Goal: Information Seeking & Learning: Find specific fact

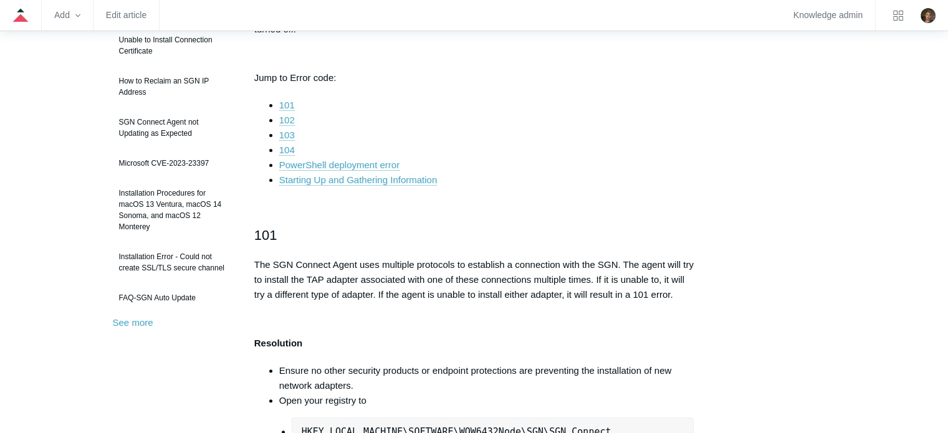
scroll to position [264, 0]
click at [575, 161] on li "PowerShell deployment error" at bounding box center [486, 164] width 415 height 15
click at [282, 144] on link "104" at bounding box center [287, 149] width 16 height 11
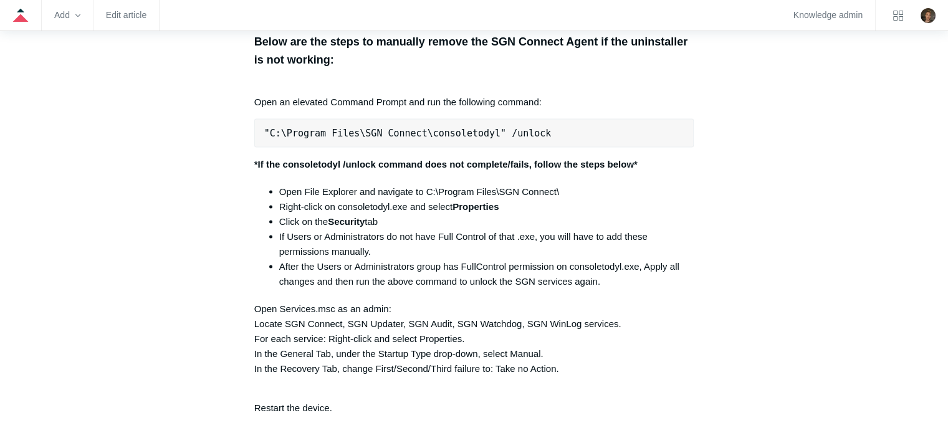
scroll to position [2608, 0]
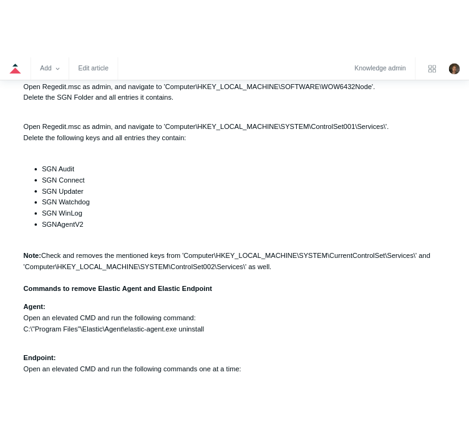
scroll to position [2973, 0]
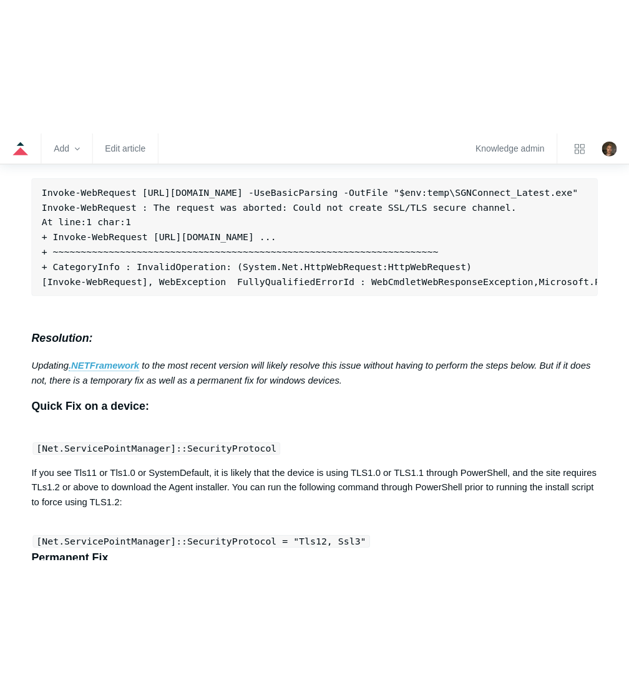
scroll to position [3775, 0]
